Goal: Information Seeking & Learning: Learn about a topic

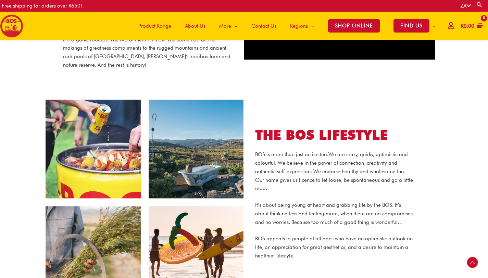
scroll to position [294, 0]
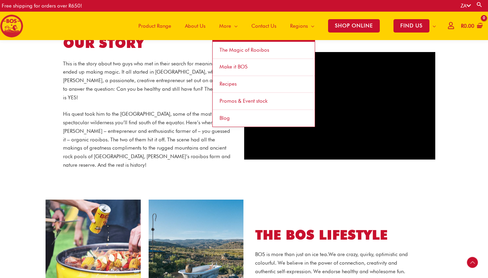
click at [224, 24] on span "More" at bounding box center [225, 26] width 12 height 21
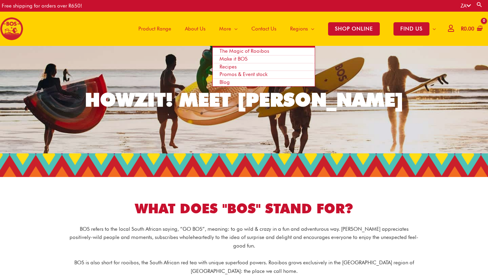
click at [222, 81] on span "Blog" at bounding box center [225, 82] width 10 height 6
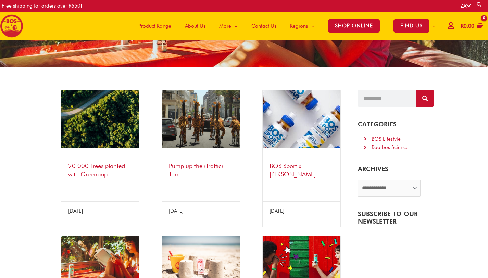
click at [218, 169] on link "Pump up the (Traffic) Jam" at bounding box center [196, 169] width 54 height 15
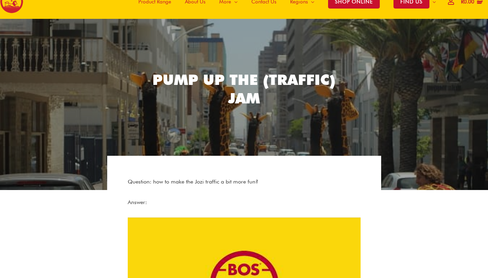
scroll to position [22, 0]
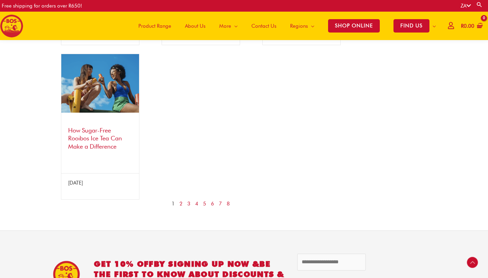
scroll to position [604, 0]
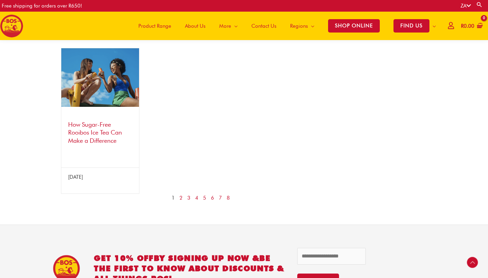
click at [190, 202] on nav "1 2 3 4 5 6 7 8" at bounding box center [201, 198] width 294 height 9
click at [189, 202] on link "3" at bounding box center [188, 198] width 3 height 9
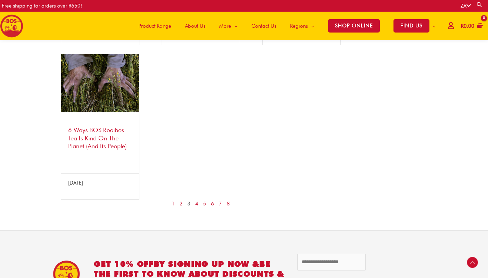
scroll to position [609, 0]
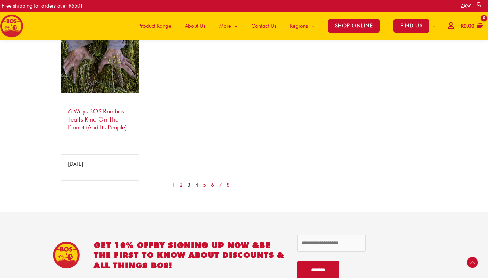
click at [196, 184] on link "4" at bounding box center [196, 185] width 3 height 9
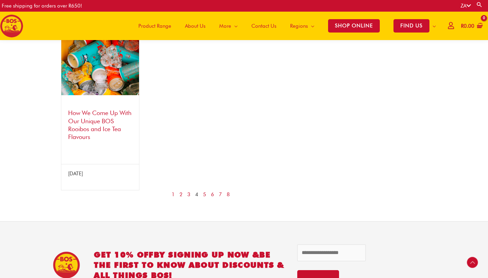
scroll to position [636, 0]
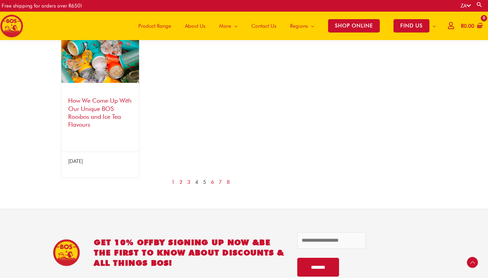
click at [204, 178] on link "5" at bounding box center [204, 182] width 3 height 9
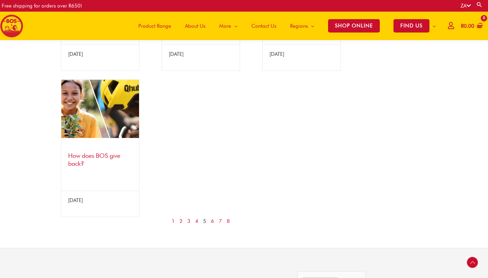
scroll to position [558, 0]
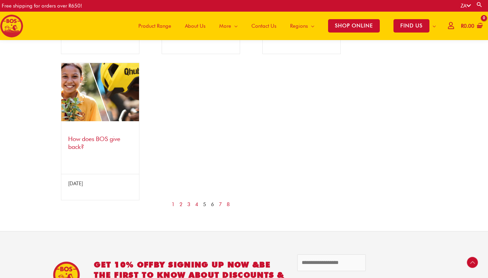
click at [212, 209] on link "6" at bounding box center [212, 204] width 3 height 9
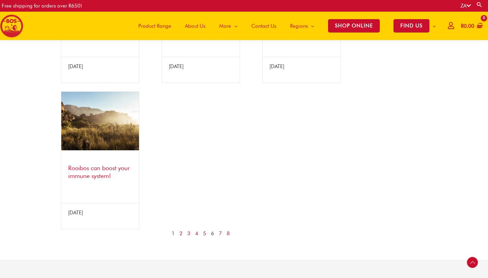
scroll to position [531, 0]
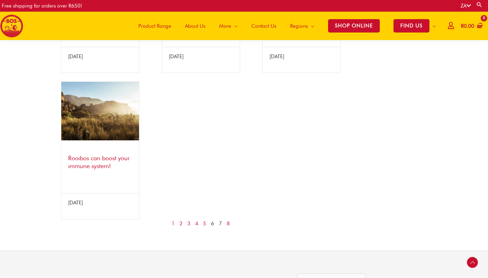
click at [219, 220] on link "7" at bounding box center [220, 224] width 3 height 9
click at [221, 220] on link "7" at bounding box center [220, 224] width 3 height 9
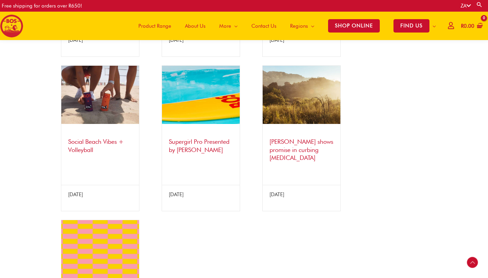
scroll to position [569, 0]
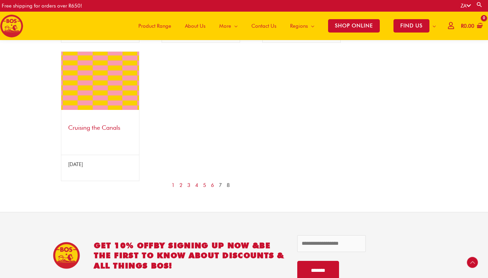
click at [228, 181] on link "8" at bounding box center [228, 185] width 3 height 9
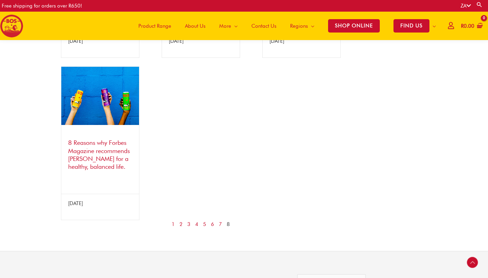
scroll to position [564, 0]
